Goal: Task Accomplishment & Management: Complete application form

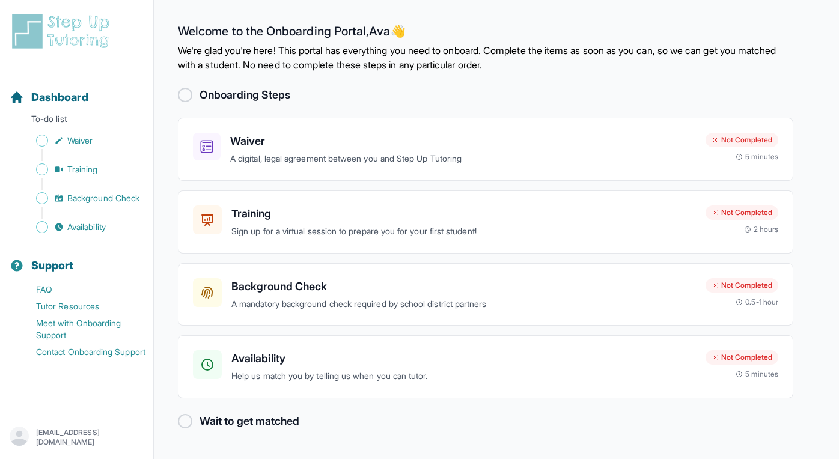
click at [186, 97] on div at bounding box center [185, 95] width 14 height 14
click at [435, 143] on div "Not Completed" at bounding box center [742, 140] width 73 height 14
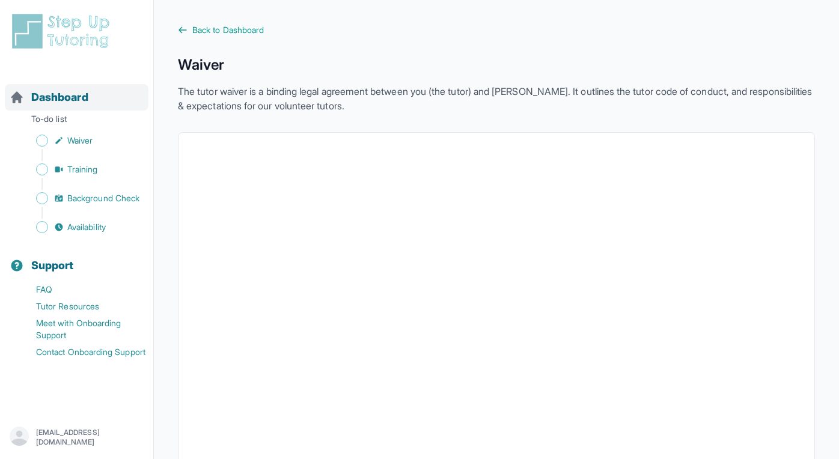
click at [63, 102] on span "Dashboard" at bounding box center [59, 97] width 57 height 17
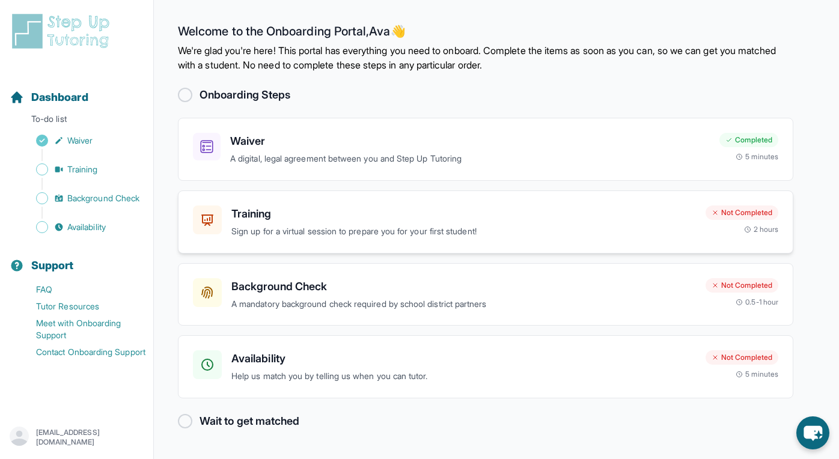
click at [530, 225] on p "Sign up for a virtual session to prepare you for your first student!" at bounding box center [463, 232] width 465 height 14
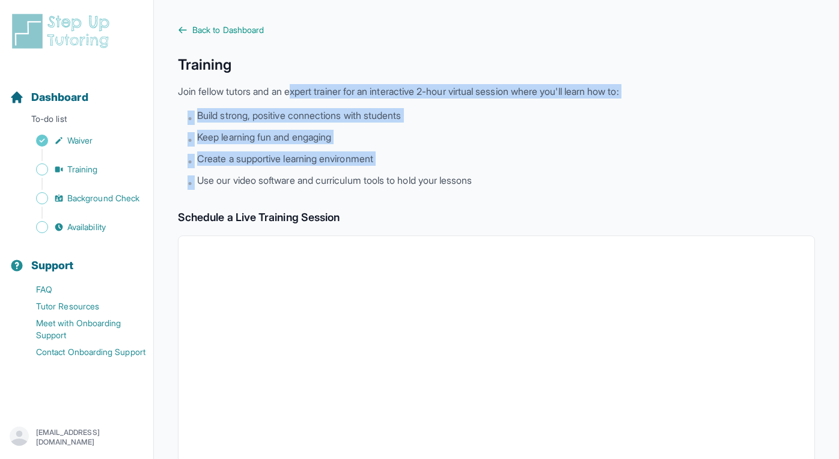
drag, startPoint x: 298, startPoint y: 87, endPoint x: 417, endPoint y: 170, distance: 145.6
click at [417, 170] on div "Training Join fellow tutors and an expert trainer for an interactive 2-hour vir…" at bounding box center [496, 122] width 637 height 135
click at [65, 101] on span "Dashboard" at bounding box center [59, 97] width 57 height 17
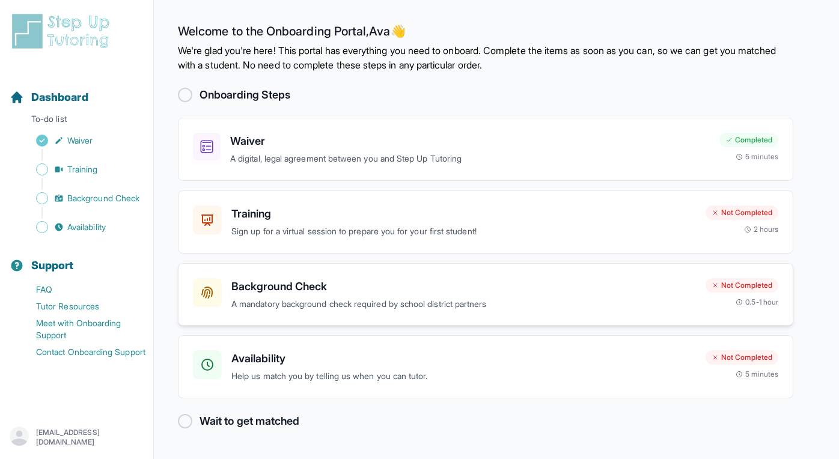
click at [610, 296] on div "Background Check A mandatory background check required by school district partn…" at bounding box center [463, 294] width 465 height 33
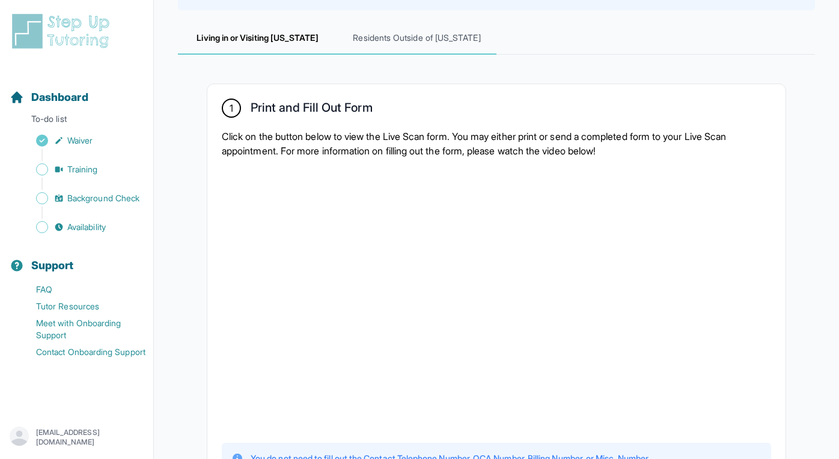
scroll to position [161, 0]
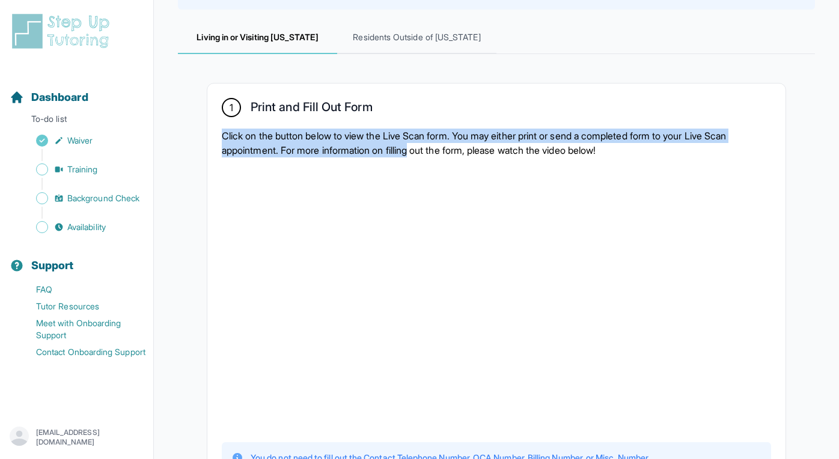
drag, startPoint x: 391, startPoint y: 123, endPoint x: 418, endPoint y: 151, distance: 38.7
click at [418, 151] on div "1 Print and Fill Out Form Click on the button below to view the Live Scan form.…" at bounding box center [496, 305] width 578 height 443
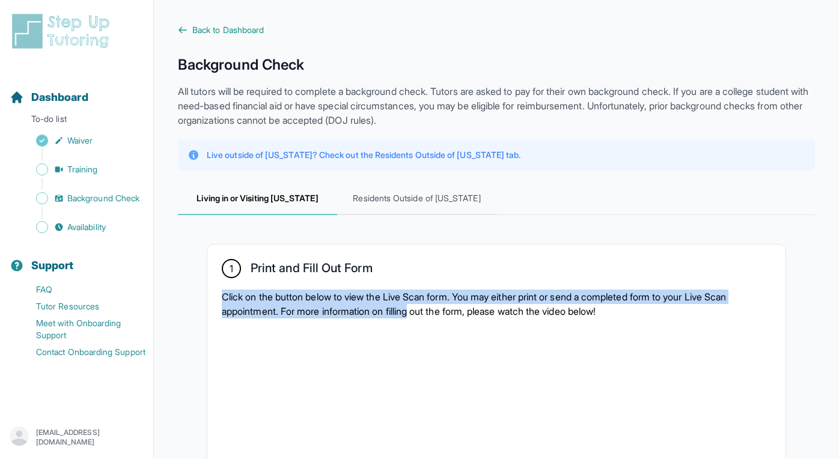
scroll to position [0, 0]
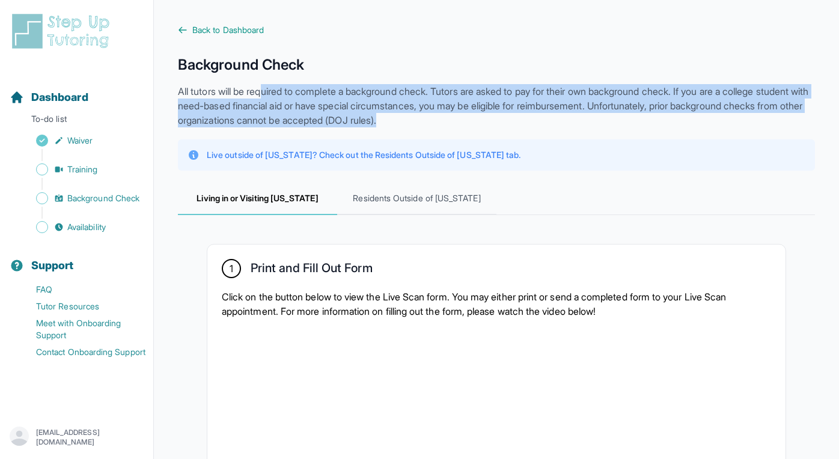
drag, startPoint x: 267, startPoint y: 85, endPoint x: 572, endPoint y: 115, distance: 306.9
click at [572, 115] on p "All tutors will be required to complete a background check. Tutors are asked to…" at bounding box center [496, 105] width 637 height 43
click at [570, 123] on p "All tutors will be required to complete a background check. Tutors are asked to…" at bounding box center [496, 105] width 637 height 43
drag, startPoint x: 570, startPoint y: 123, endPoint x: 345, endPoint y: 69, distance: 232.0
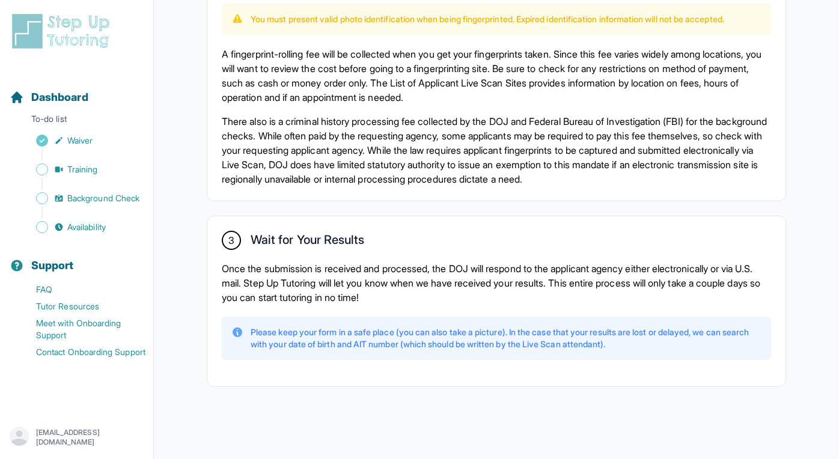
scroll to position [853, 0]
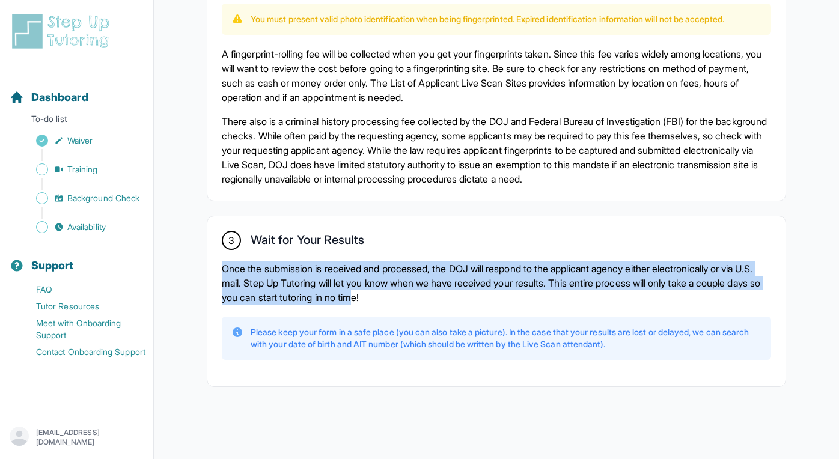
drag, startPoint x: 370, startPoint y: 259, endPoint x: 432, endPoint y: 297, distance: 72.6
click at [432, 297] on div "3 Wait for Your Results Once the submission is received and processed, the DOJ …" at bounding box center [496, 301] width 578 height 170
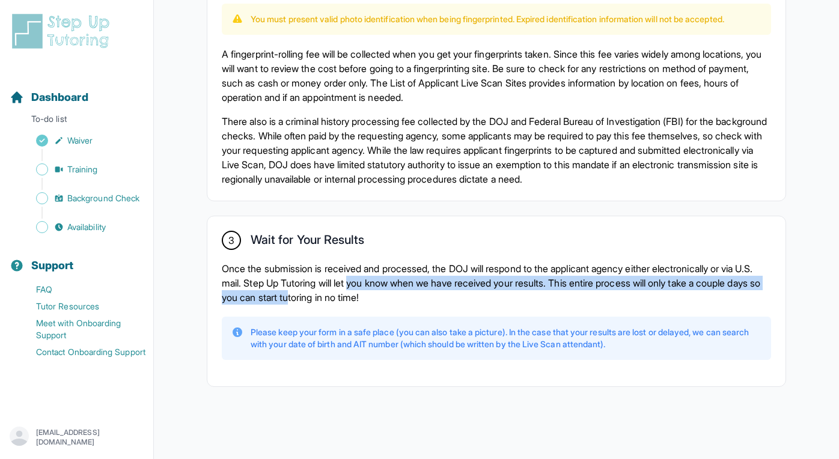
drag, startPoint x: 380, startPoint y: 275, endPoint x: 363, endPoint y: 302, distance: 31.4
click at [363, 302] on p "Once the submission is received and processed, the DOJ will respond to the appl…" at bounding box center [496, 282] width 549 height 43
click at [73, 225] on span "Availability" at bounding box center [86, 227] width 38 height 12
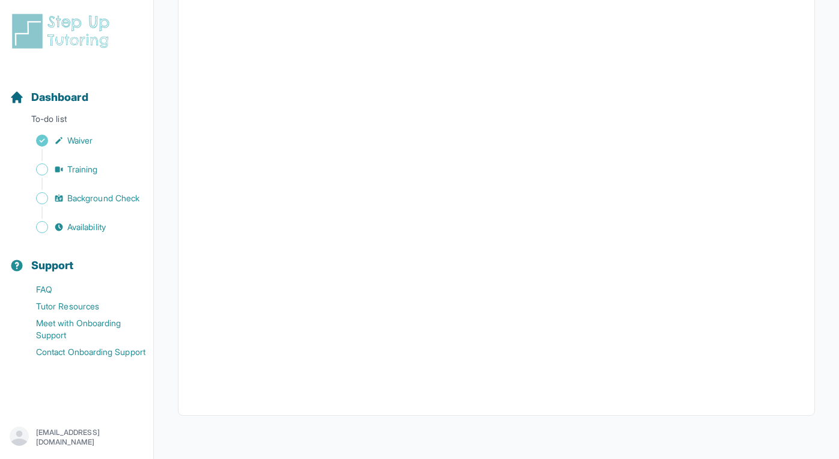
scroll to position [239, 0]
click at [47, 286] on link "FAQ" at bounding box center [82, 289] width 144 height 17
click at [61, 307] on link "Tutor Resources" at bounding box center [82, 306] width 144 height 17
click at [70, 359] on link "Contact Onboarding Support" at bounding box center [82, 352] width 144 height 17
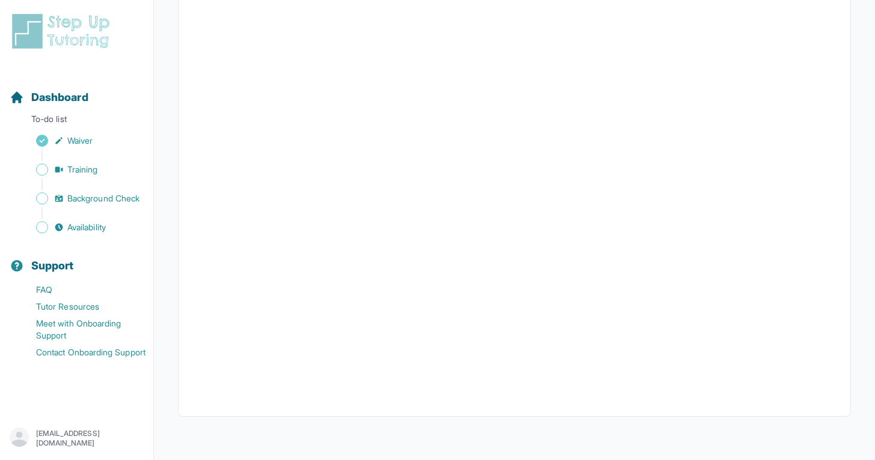
scroll to position [239, 0]
click at [69, 201] on span "Background Check" at bounding box center [103, 198] width 72 height 12
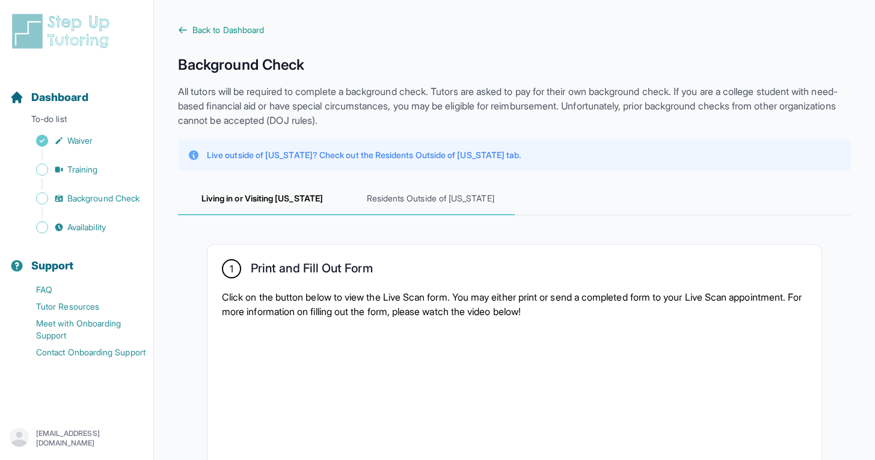
click at [368, 204] on span "Residents Outside of [US_STATE]" at bounding box center [430, 199] width 168 height 32
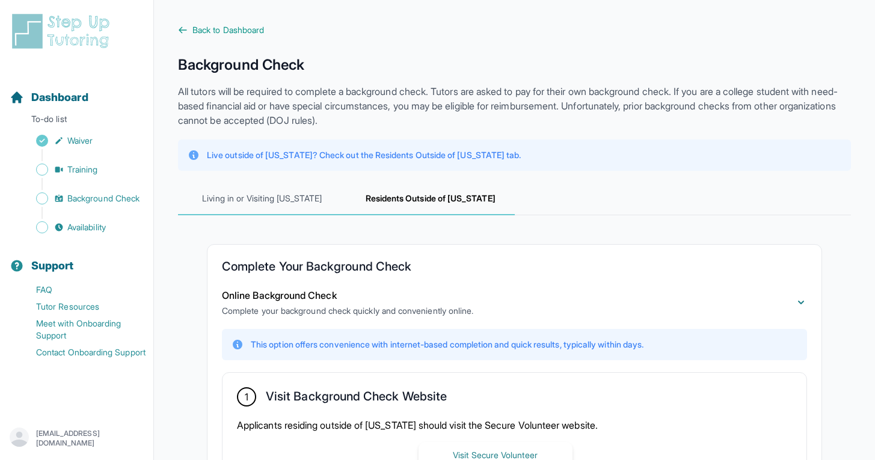
click at [293, 194] on span "Living in or Visiting [US_STATE]" at bounding box center [262, 199] width 168 height 32
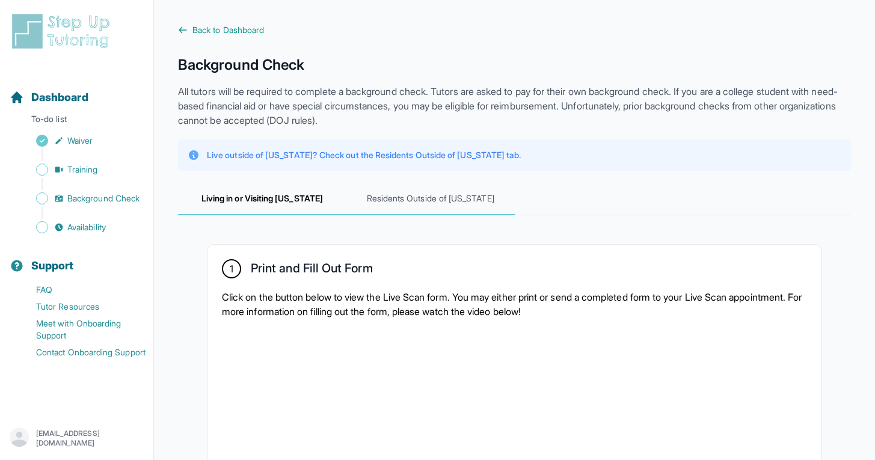
click at [422, 204] on span "Residents Outside of [US_STATE]" at bounding box center [430, 199] width 168 height 32
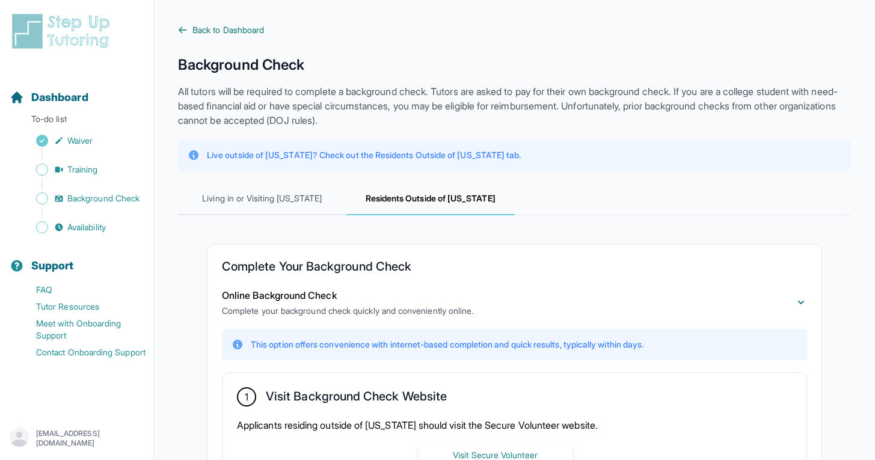
click at [181, 28] on icon at bounding box center [183, 30] width 10 height 10
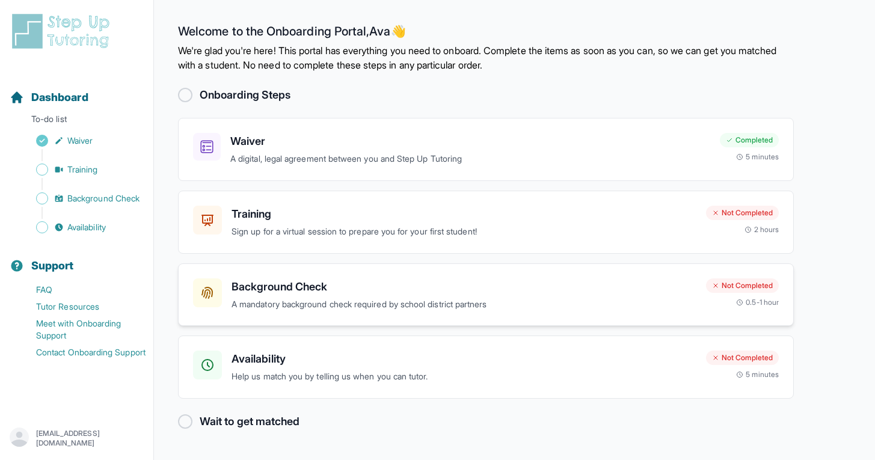
click at [215, 304] on div at bounding box center [207, 292] width 29 height 29
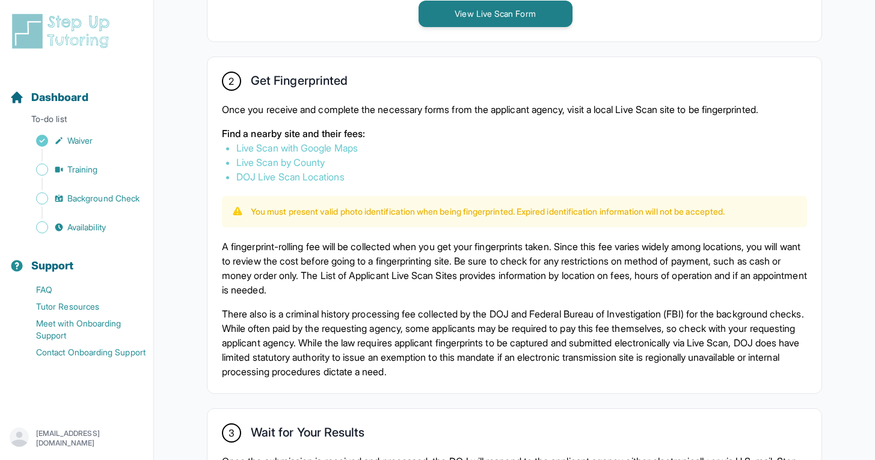
scroll to position [648, 0]
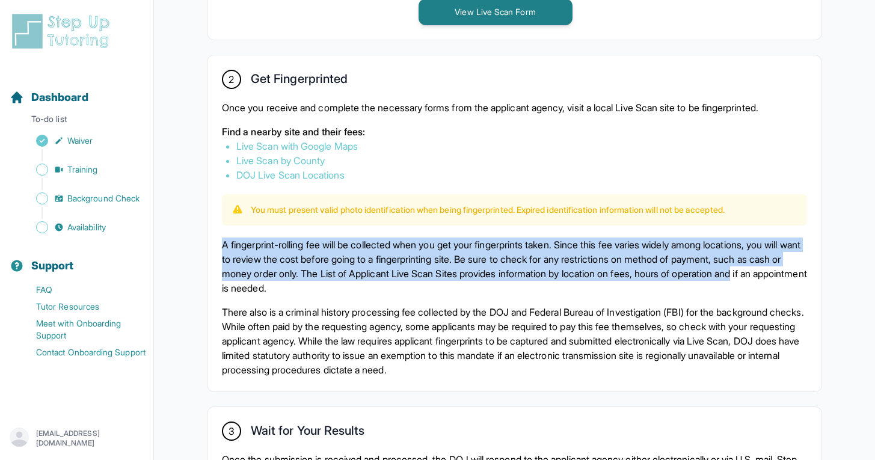
drag, startPoint x: 240, startPoint y: 237, endPoint x: 281, endPoint y: 272, distance: 53.7
click at [283, 280] on div "2 Get Fingerprinted Once you receive and complete the necessary forms from the …" at bounding box center [514, 223] width 614 height 336
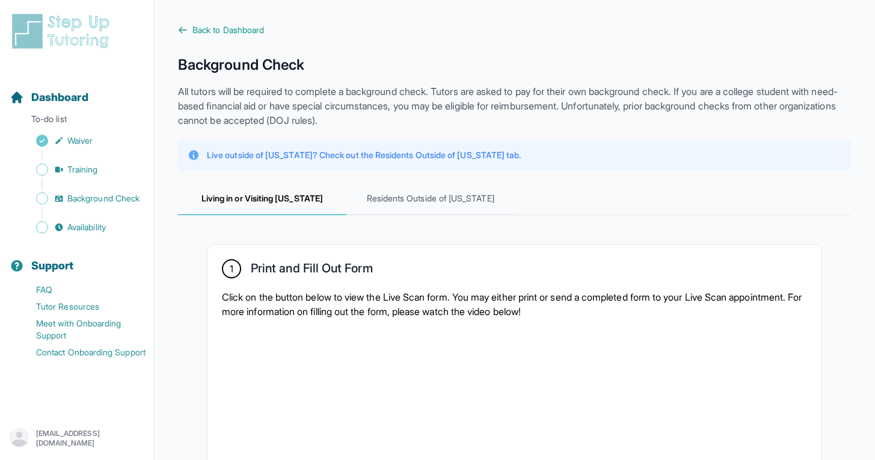
scroll to position [0, 0]
click at [387, 215] on span "Residents Outside of [US_STATE]" at bounding box center [430, 199] width 168 height 32
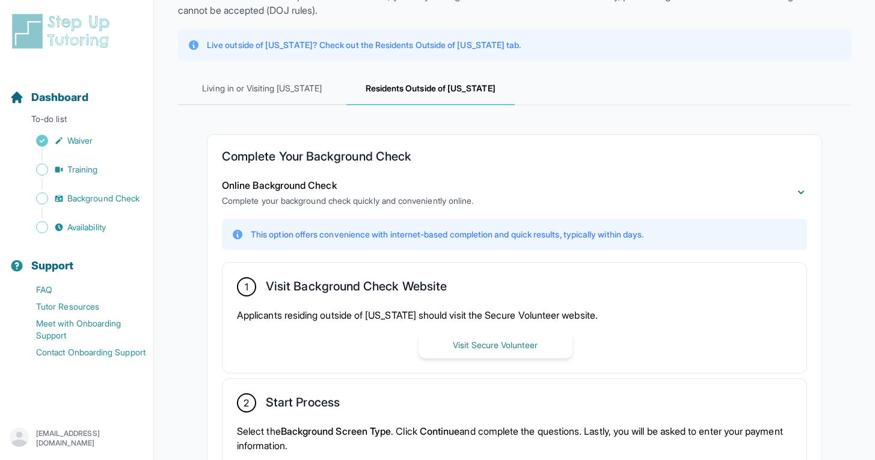
scroll to position [130, 0]
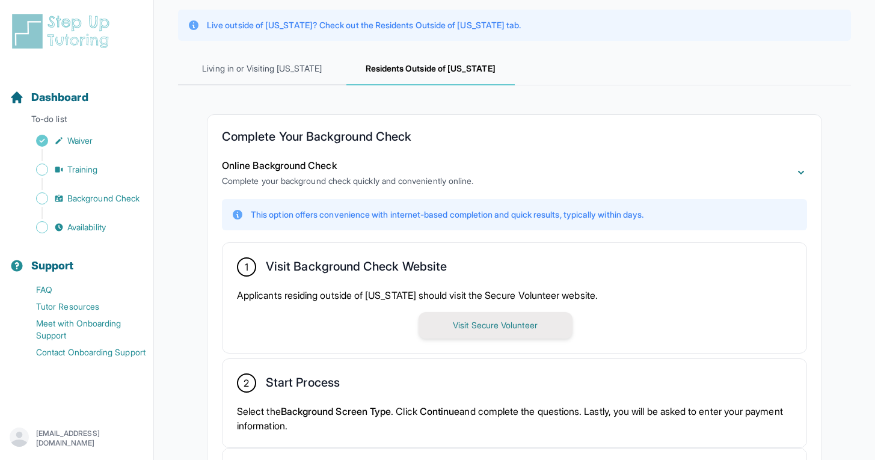
click at [466, 325] on button "Visit Secure Volunteer" at bounding box center [495, 325] width 154 height 26
click at [260, 73] on span "Living in or Visiting [US_STATE]" at bounding box center [262, 69] width 168 height 32
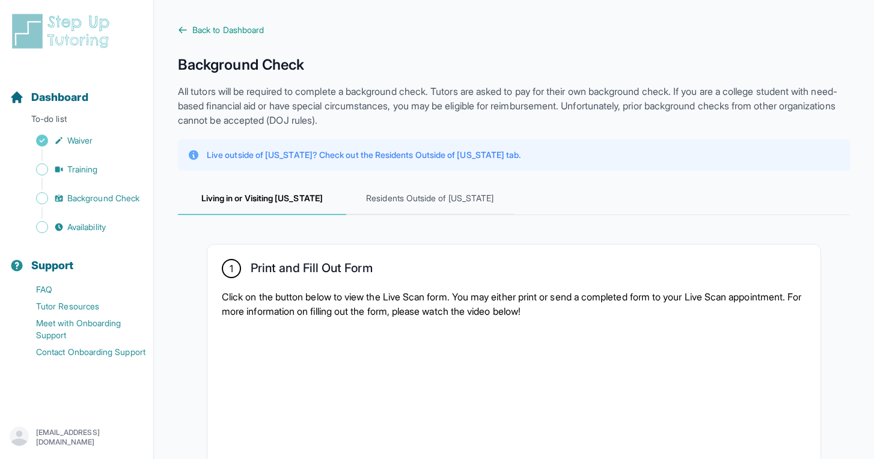
scroll to position [0, 0]
click at [402, 196] on span "Residents Outside of [US_STATE]" at bounding box center [430, 199] width 168 height 32
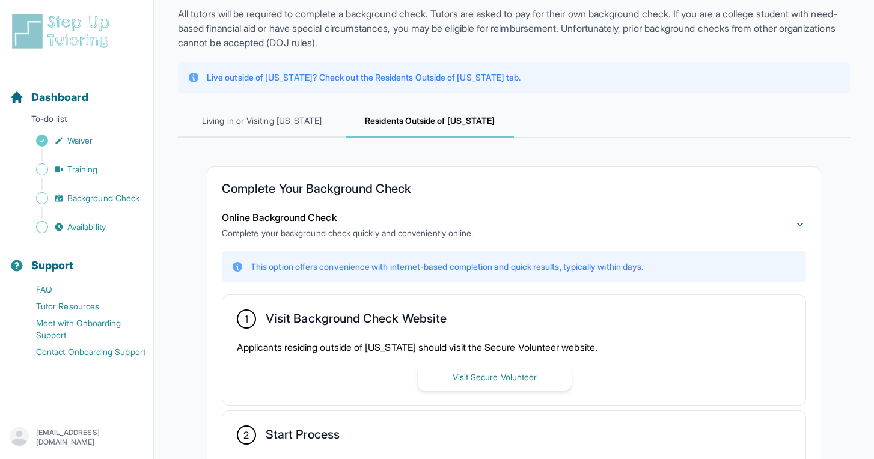
scroll to position [72, 0]
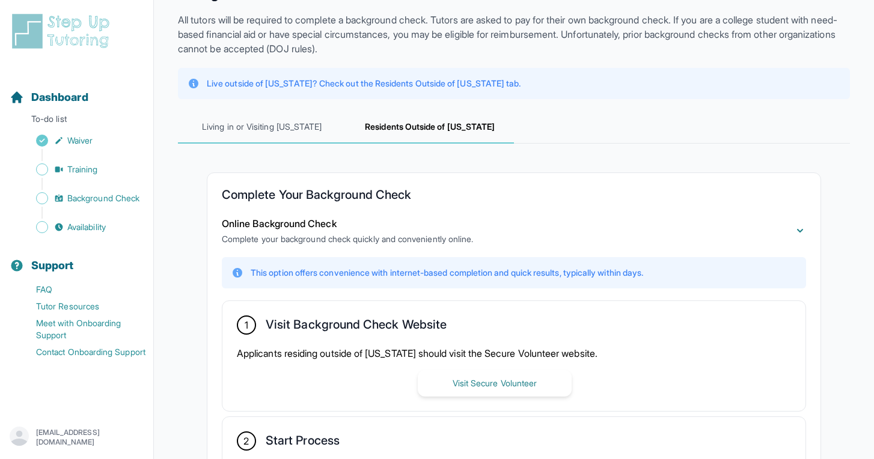
click at [271, 120] on span "Living in or Visiting [US_STATE]" at bounding box center [262, 127] width 168 height 32
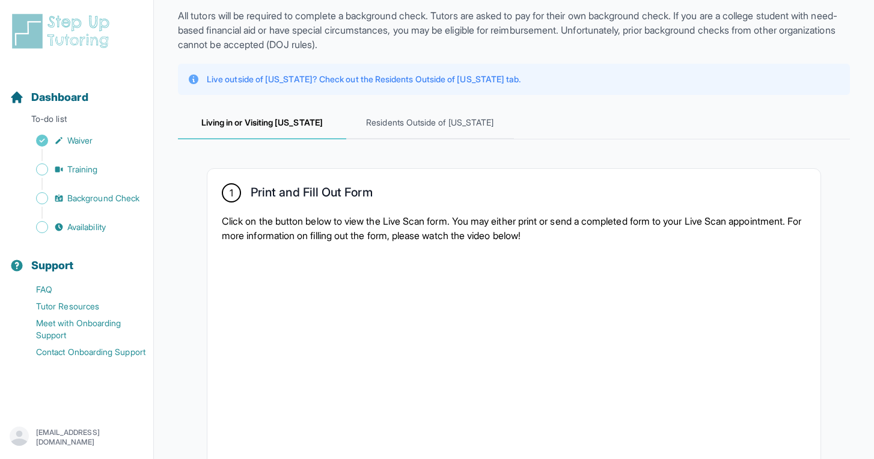
scroll to position [74, 0]
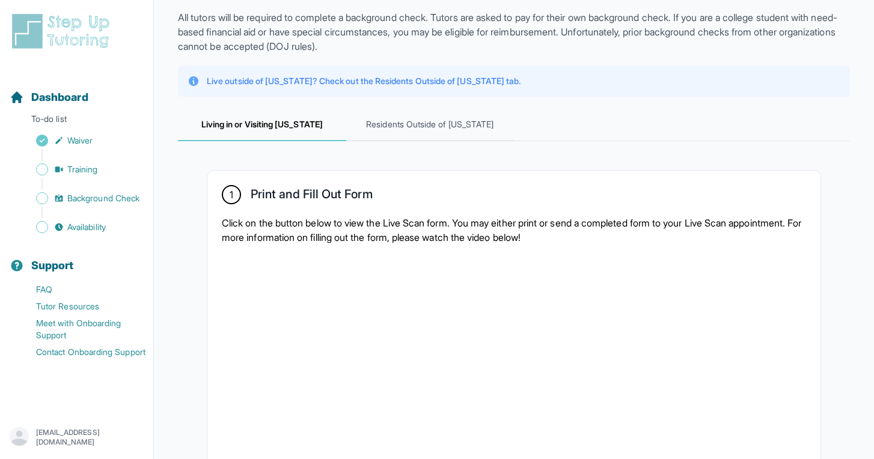
click at [331, 76] on p "Live outside of [US_STATE]? Check out the Residents Outside of [US_STATE] tab." at bounding box center [364, 81] width 314 height 12
click at [331, 83] on p "Live outside of [US_STATE]? Check out the Residents Outside of [US_STATE] tab." at bounding box center [364, 81] width 314 height 12
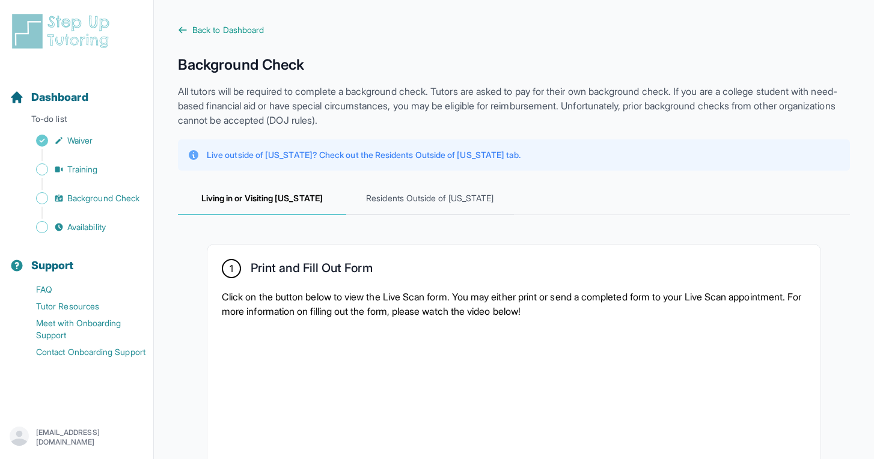
scroll to position [0, 0]
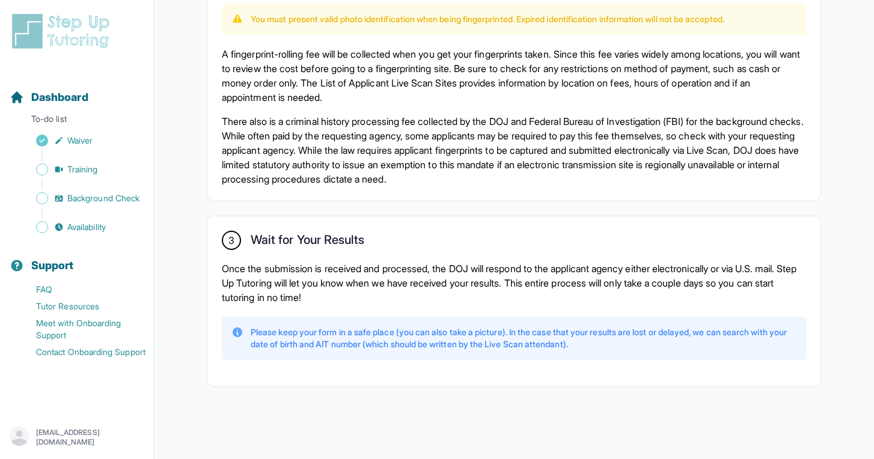
click at [340, 264] on p "Once the submission is received and processed, the DOJ will respond to the appl…" at bounding box center [514, 282] width 584 height 43
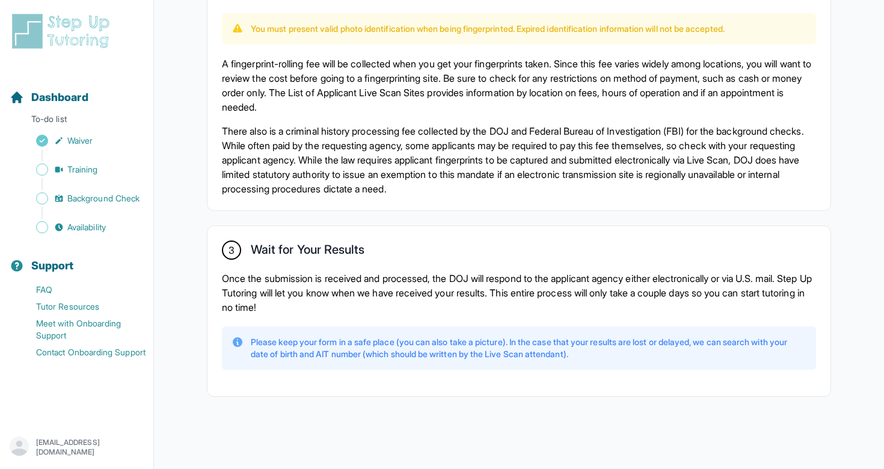
scroll to position [829, 0]
